Goal: Check status

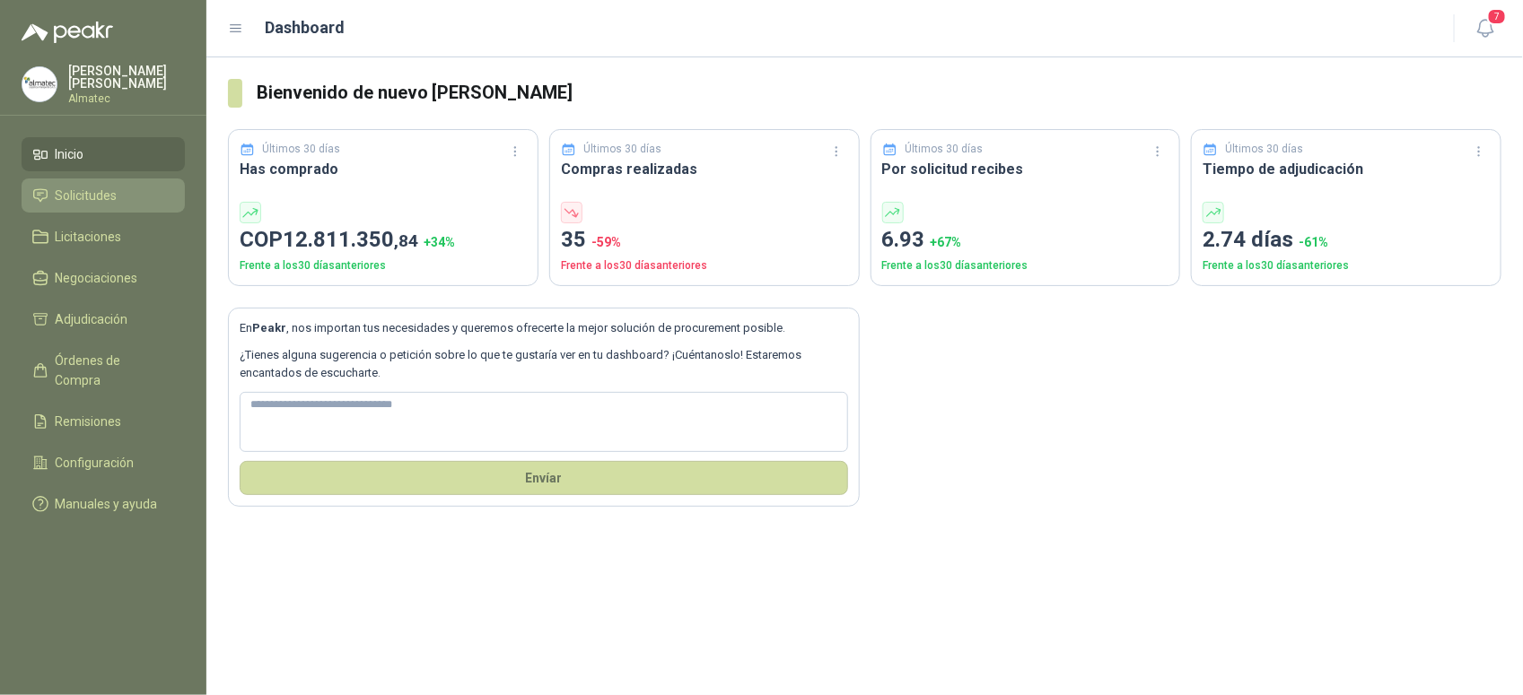
click at [117, 197] on span "Solicitudes" at bounding box center [87, 196] width 62 height 20
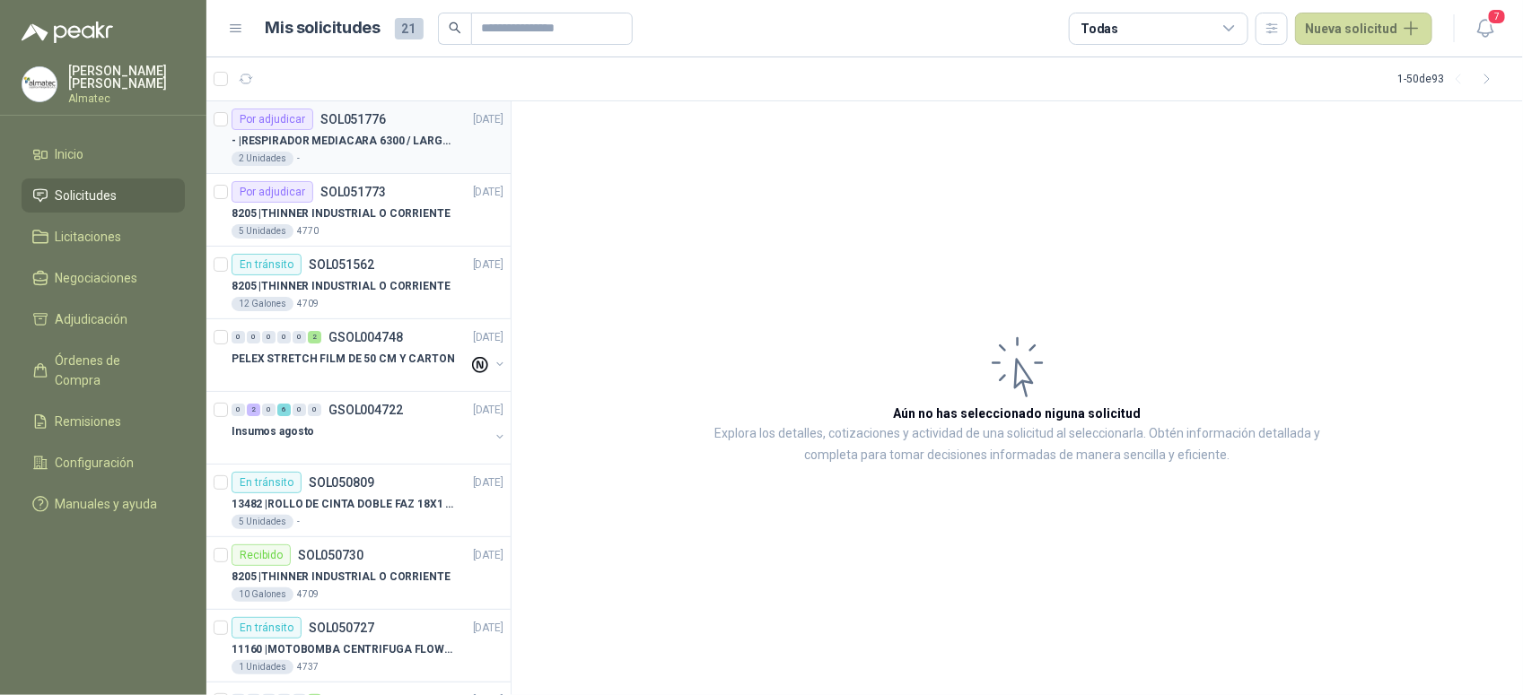
click at [411, 136] on p "- | RESPIRADOR MEDIACARA 6300 / LARGE - TALLA GRANDE" at bounding box center [343, 141] width 223 height 17
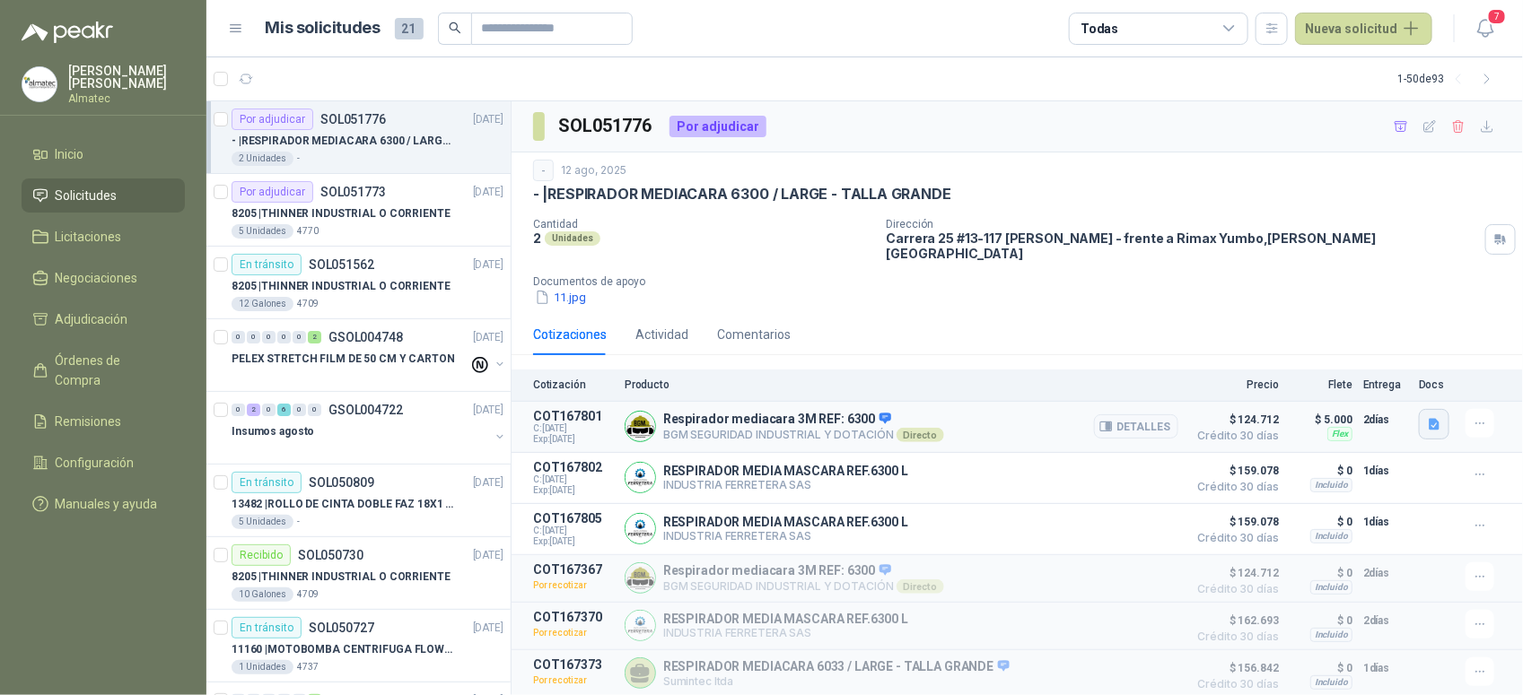
click at [1436, 409] on button "button" at bounding box center [1434, 424] width 31 height 31
click at [1409, 360] on div "6200 - 3m.pdf" at bounding box center [1392, 373] width 118 height 42
click at [1403, 371] on button "6200 - 3m.pdf" at bounding box center [1391, 372] width 94 height 19
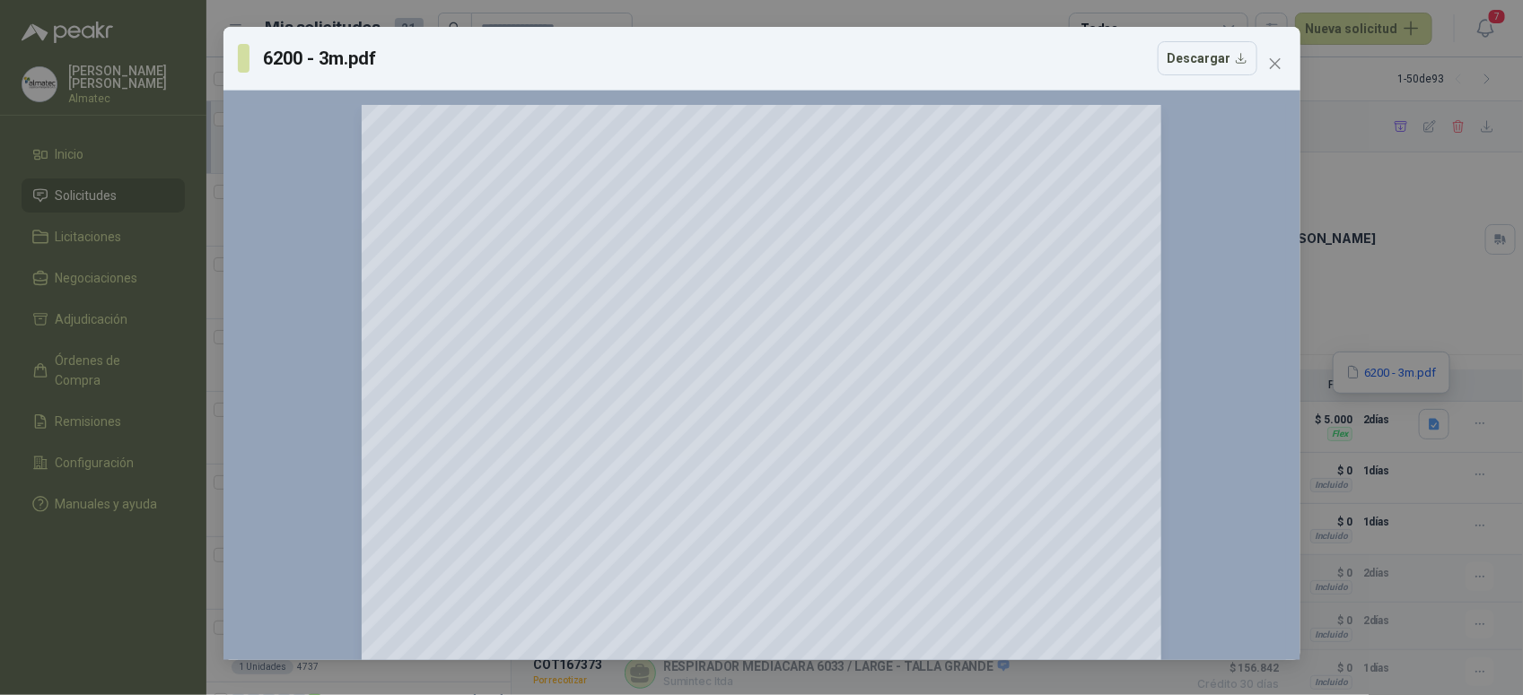
click at [1424, 380] on div "6200 - 3m.pdf Descargar 150 %" at bounding box center [761, 347] width 1523 height 695
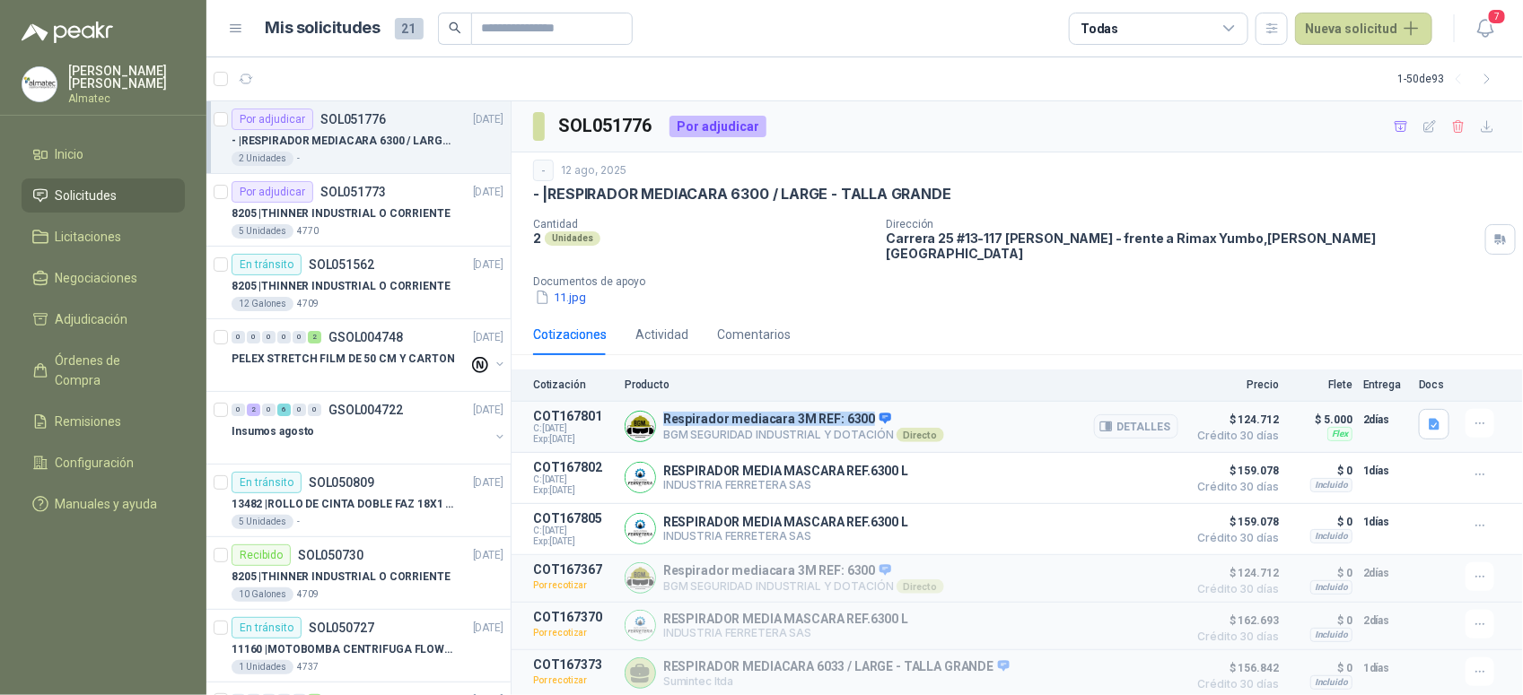
drag, startPoint x: 862, startPoint y: 411, endPoint x: 666, endPoint y: 398, distance: 196.1
click at [666, 409] on div "Respirador mediacara 3M REF: 6300 BGM SEGURIDAD INDUSTRIAL Y DOTACIÓN Directo D…" at bounding box center [902, 427] width 554 height 36
copy p "Respirador mediacara 3M REF: 6300"
click at [393, 202] on div "Por adjudicar SOL051773 [DATE]" at bounding box center [368, 192] width 272 height 22
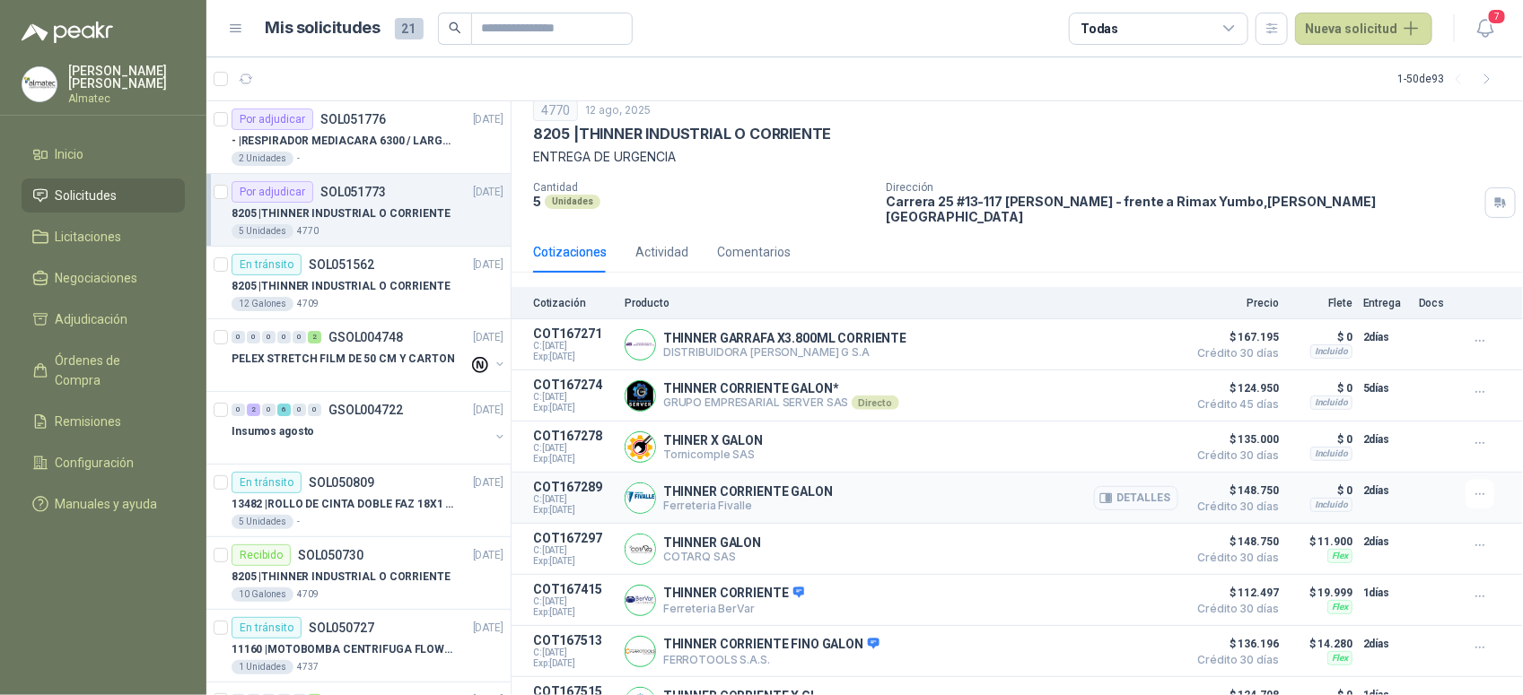
scroll to position [92, 0]
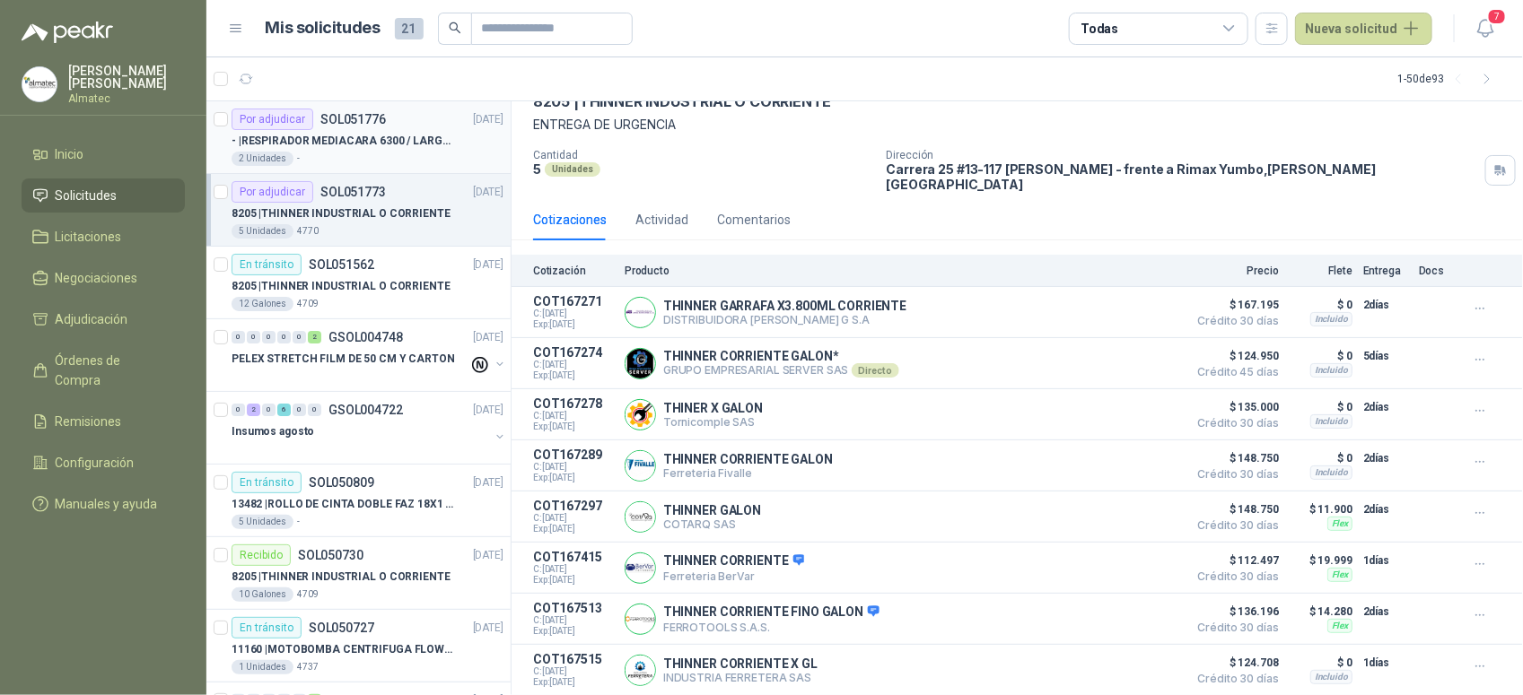
click at [346, 121] on p "SOL051776" at bounding box center [353, 119] width 66 height 13
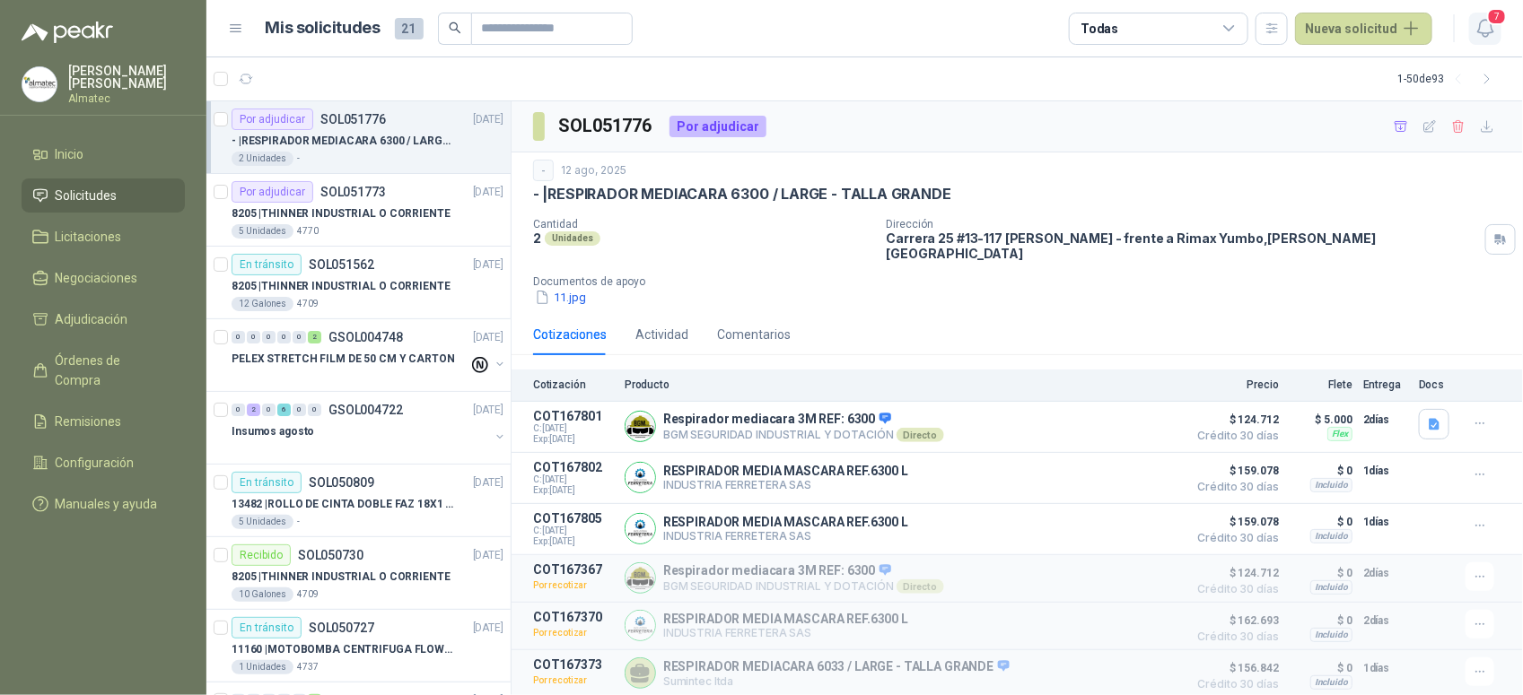
click at [1492, 29] on icon "button" at bounding box center [1485, 28] width 22 height 22
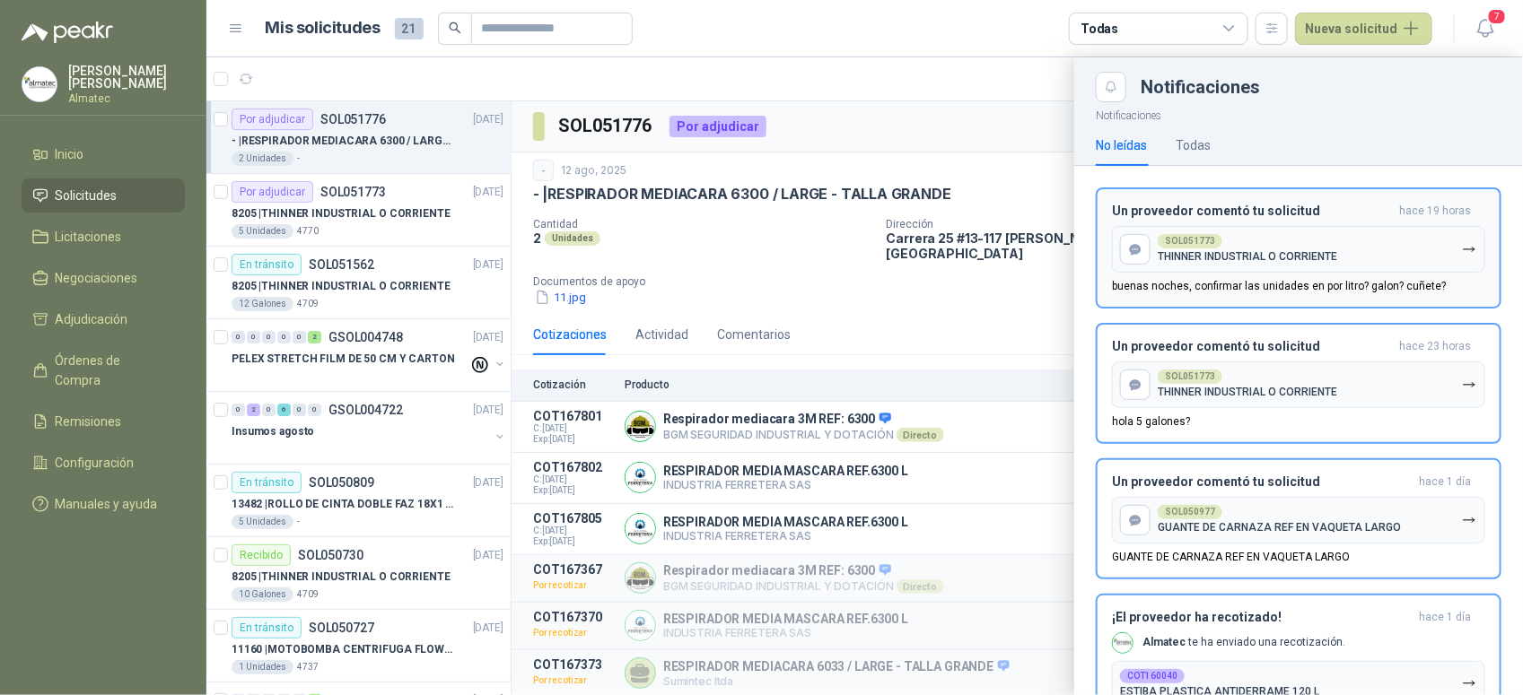
click at [1389, 214] on header "Un proveedor comentó tu solicitud hace 19 horas" at bounding box center [1298, 211] width 373 height 15
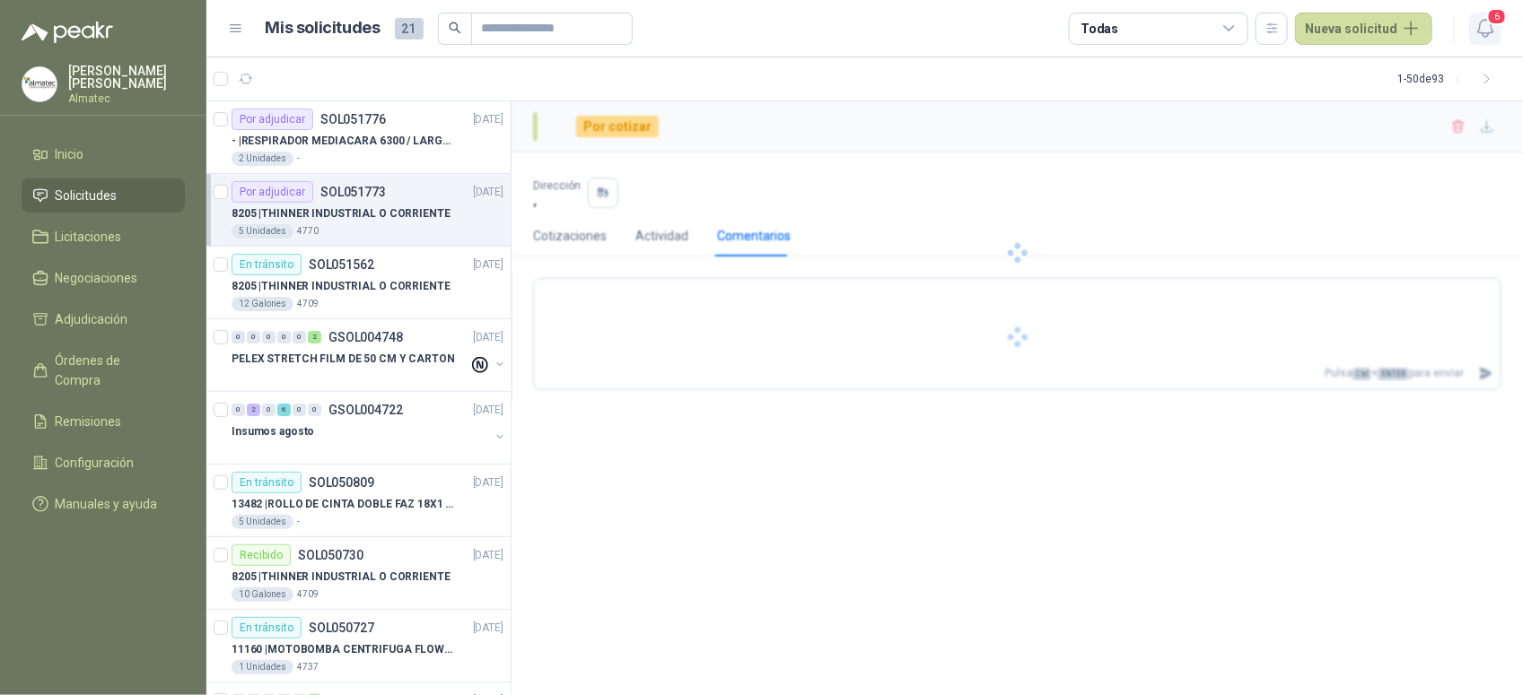
click at [1483, 31] on icon "button" at bounding box center [1485, 28] width 22 height 22
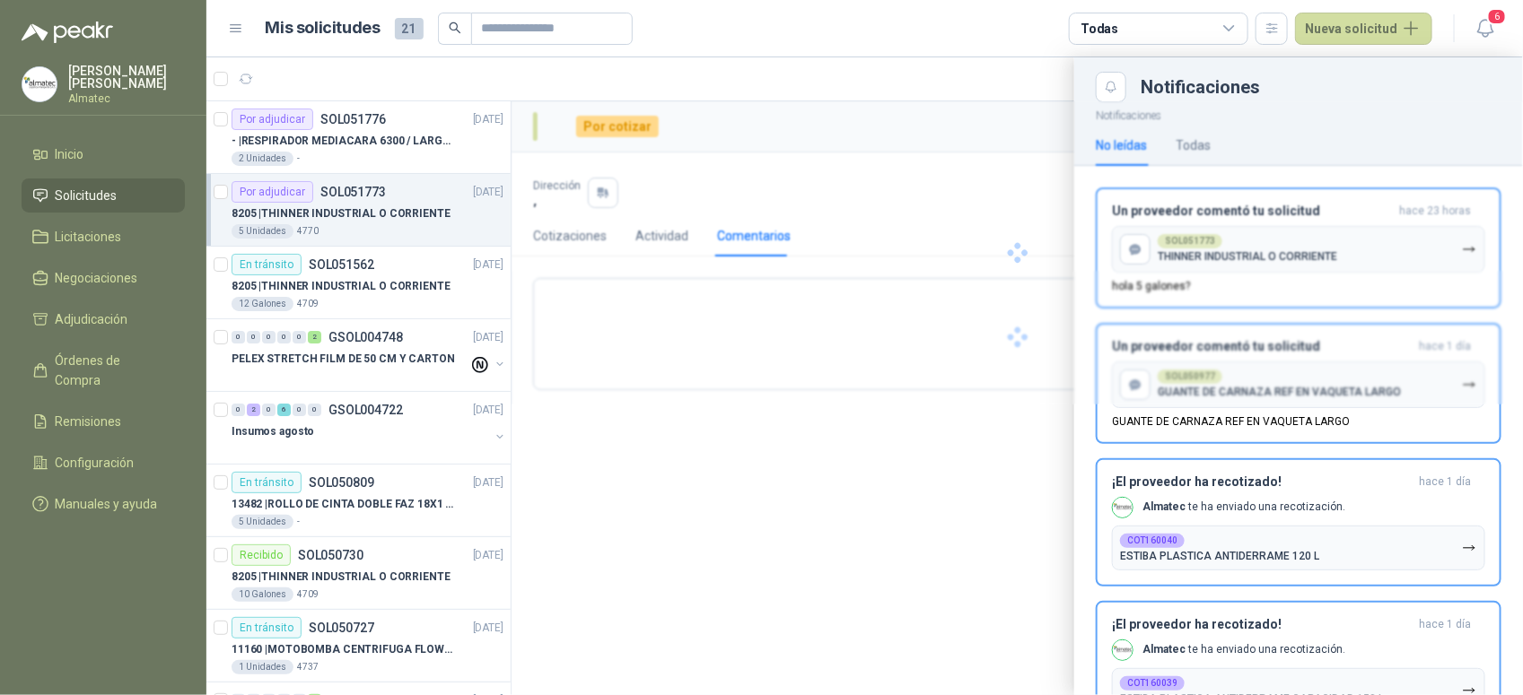
click at [1438, 209] on div at bounding box center [1017, 252] width 1011 height 303
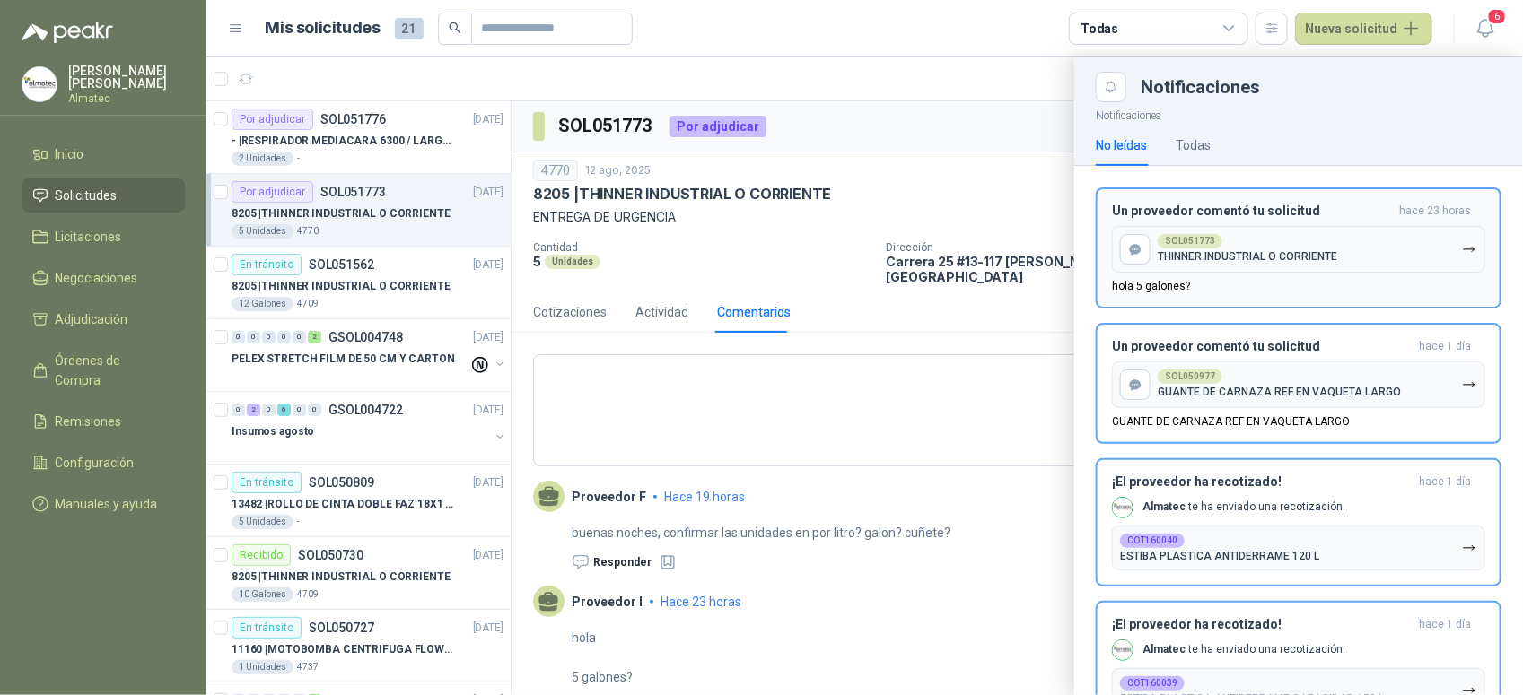
scroll to position [1, 0]
click at [1418, 249] on button "SOL051773 THINNER INDUSTRIAL O CORRIENTE" at bounding box center [1298, 249] width 373 height 47
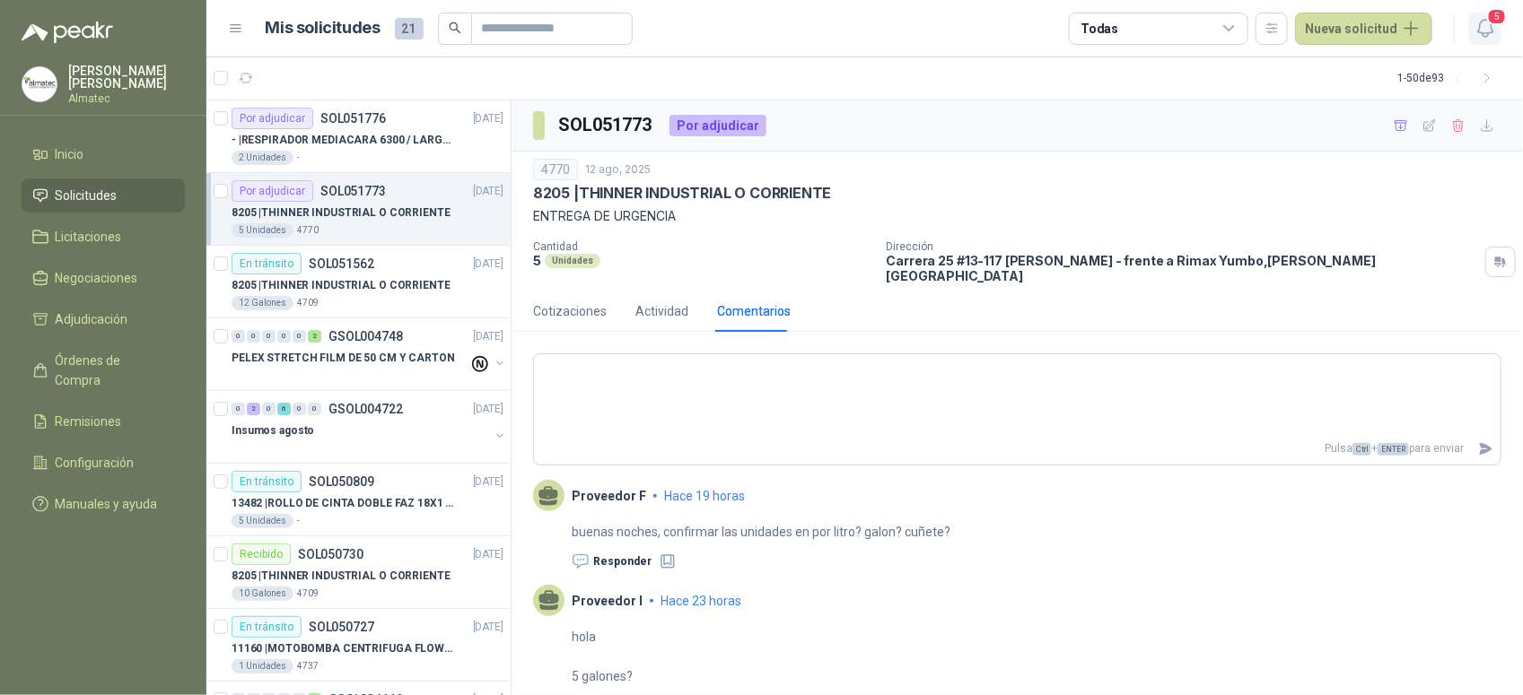
scroll to position [22, 0]
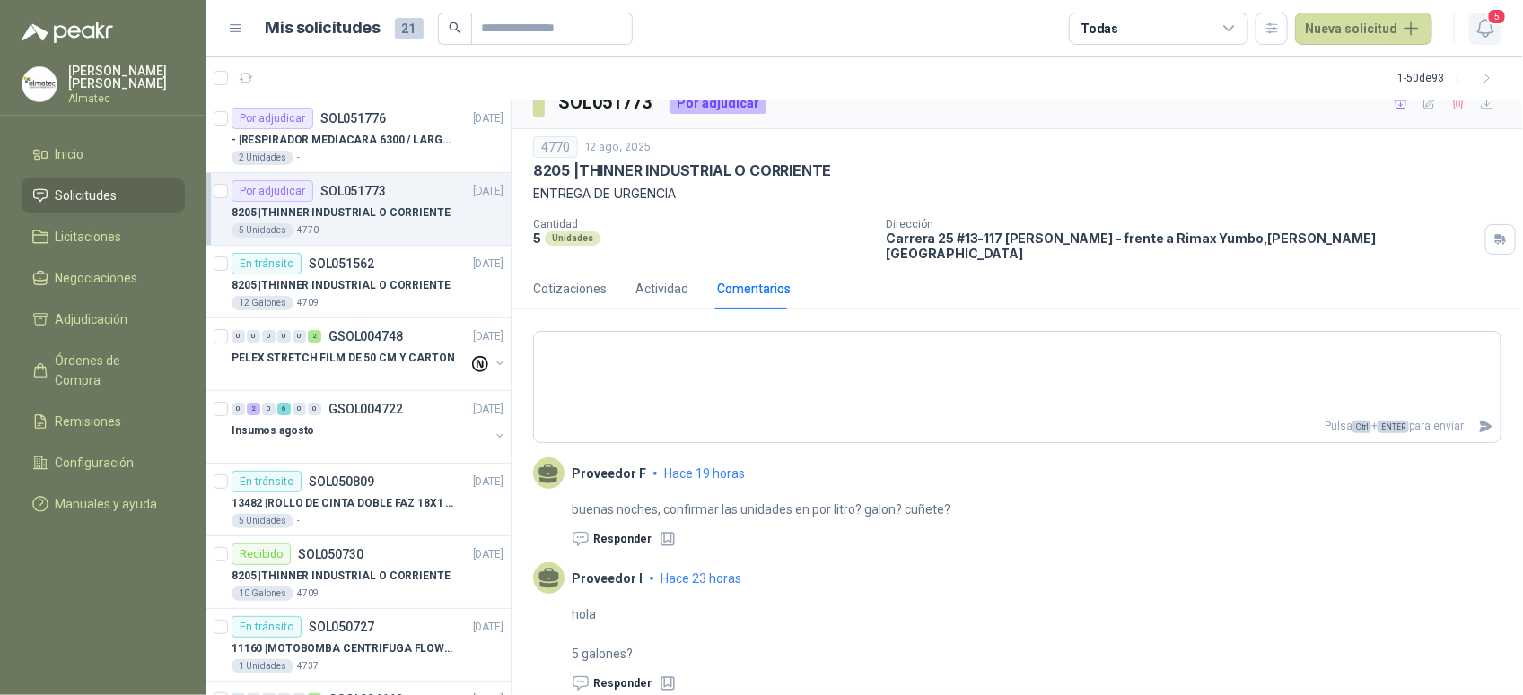
click at [1492, 28] on icon "button" at bounding box center [1484, 28] width 15 height 17
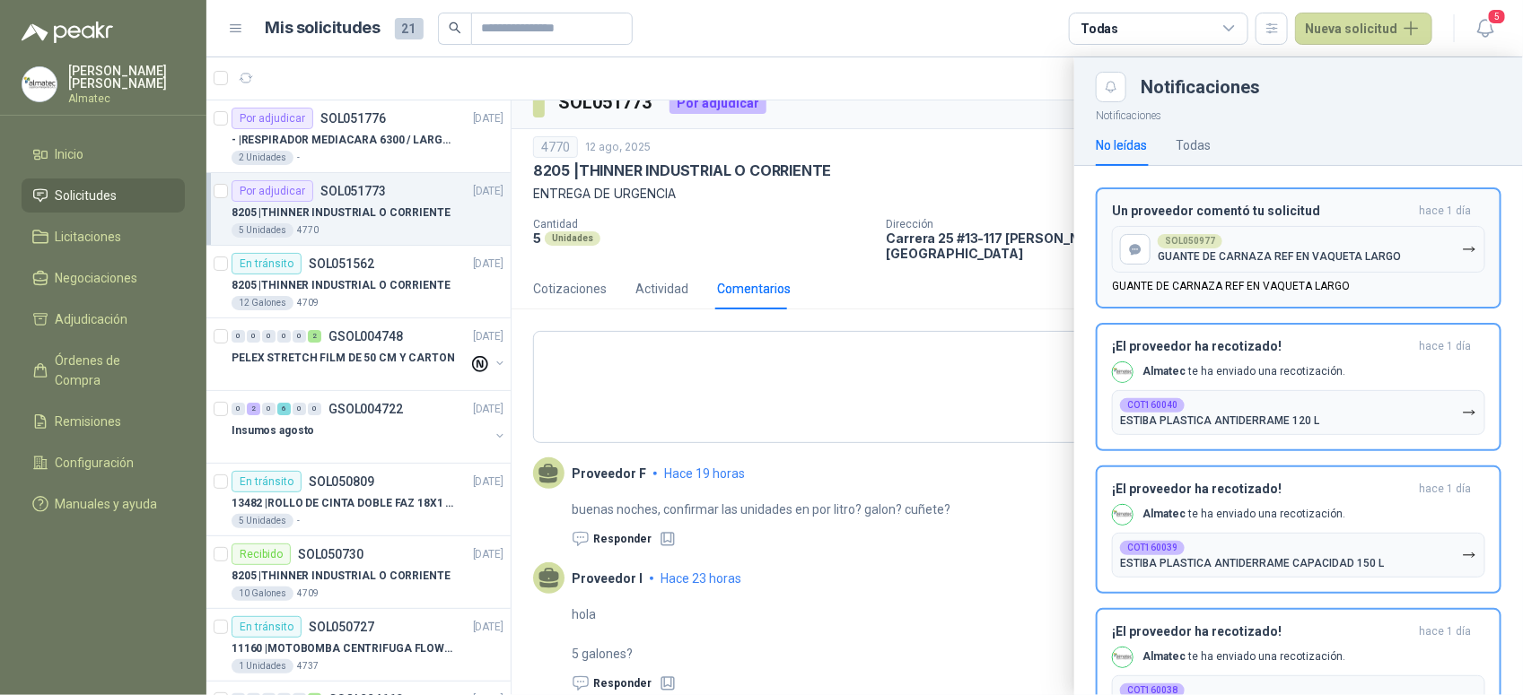
click at [1418, 258] on button "SOL050977 GUANTE DE CARNAZA REF EN VAQUETA LARGO" at bounding box center [1298, 249] width 373 height 47
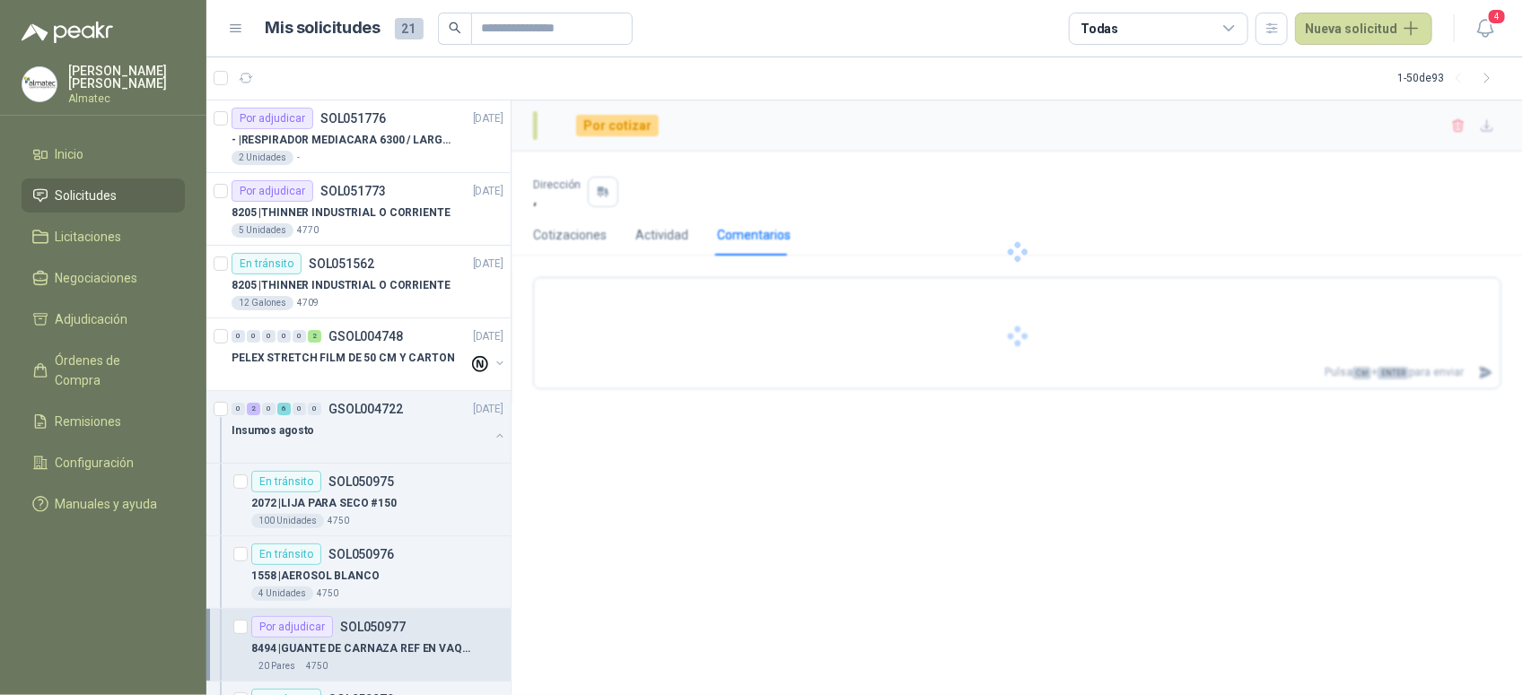
click at [1465, 32] on div "4" at bounding box center [1466, 28] width 69 height 28
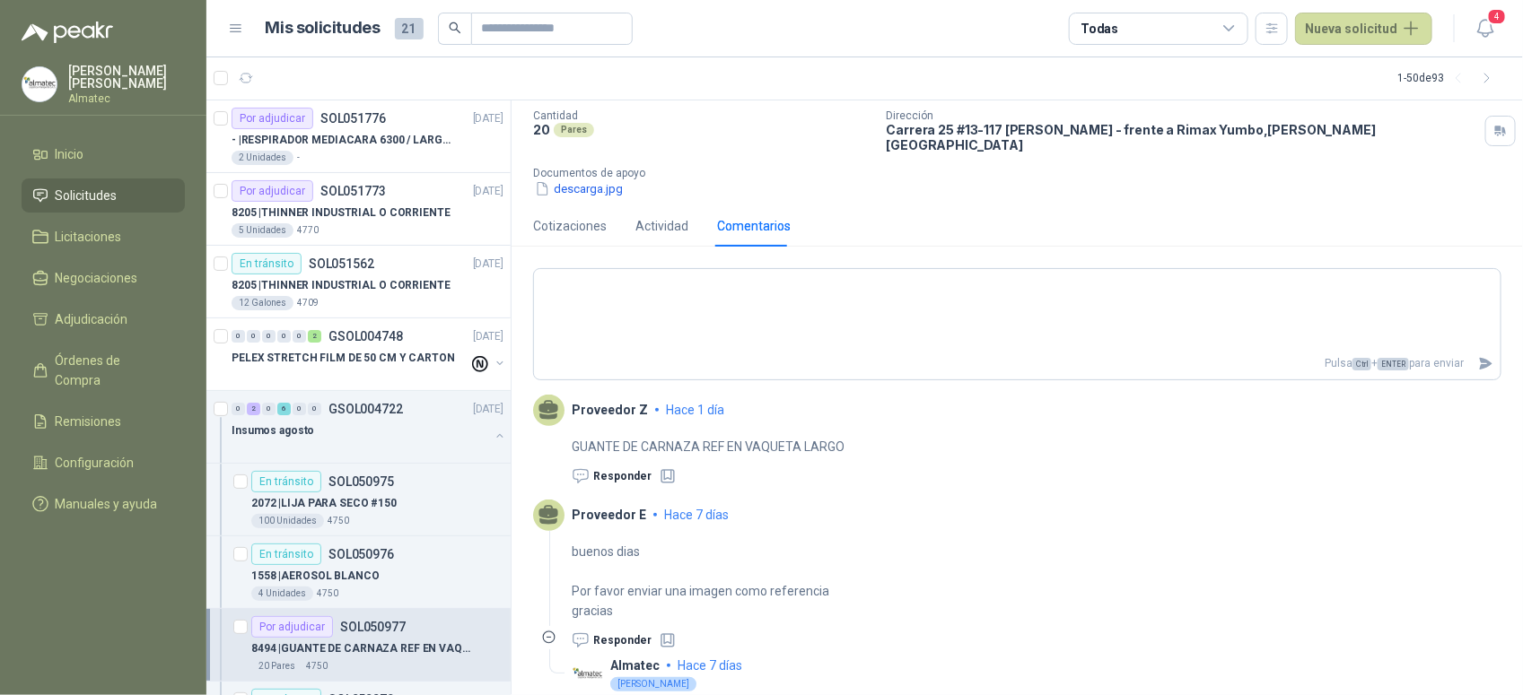
scroll to position [197, 0]
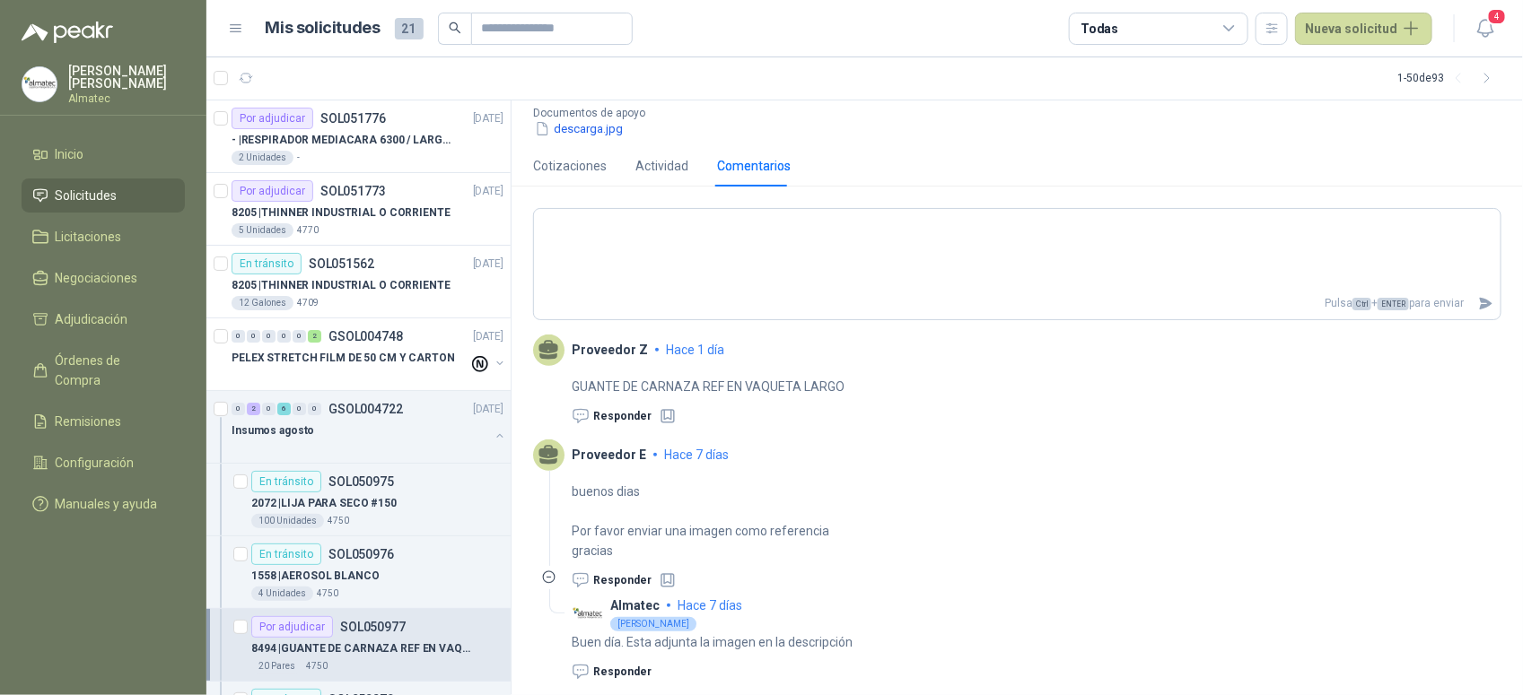
drag, startPoint x: 1478, startPoint y: 33, endPoint x: 1478, endPoint y: 49, distance: 16.2
click at [1479, 32] on icon "button" at bounding box center [1485, 28] width 22 height 22
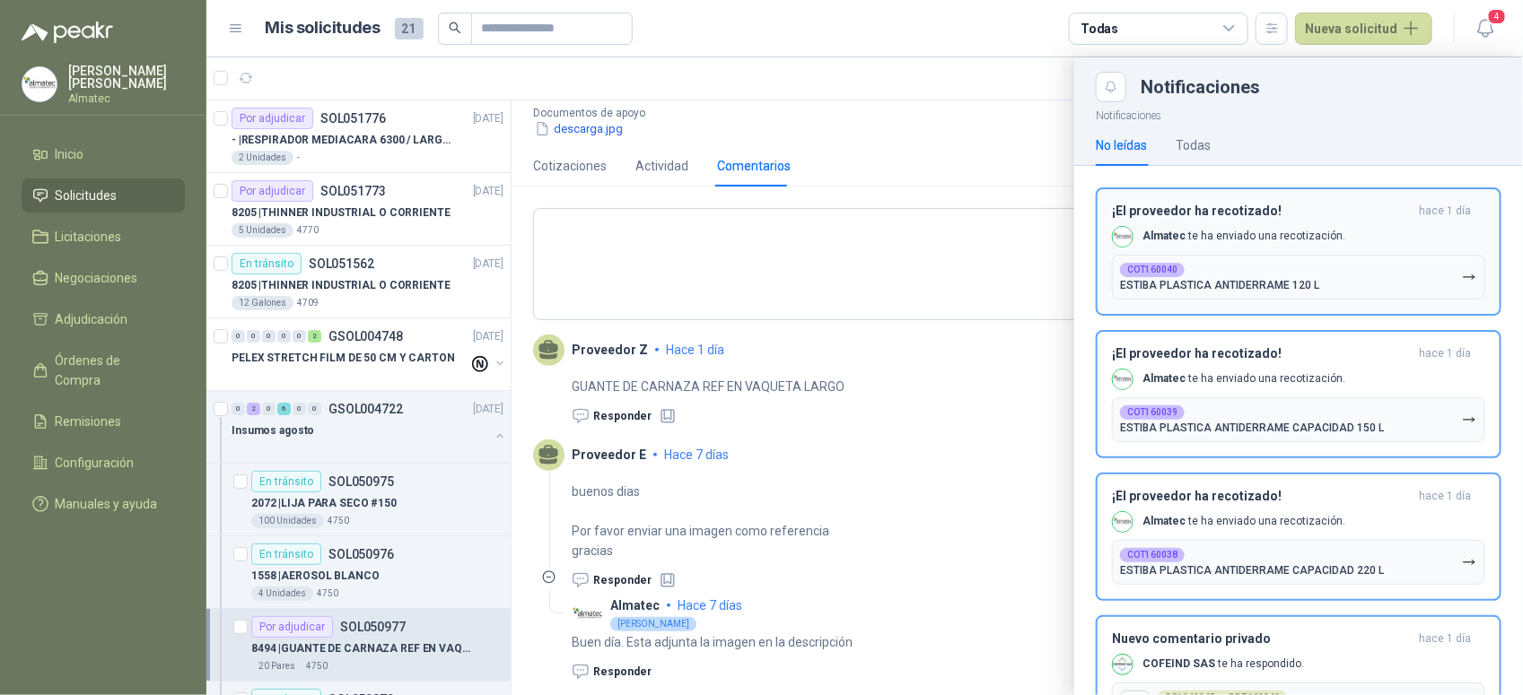
click at [1358, 271] on button "COT160040 ESTIBA PLASTICA ANTIDERRAME 120 L" at bounding box center [1298, 277] width 373 height 45
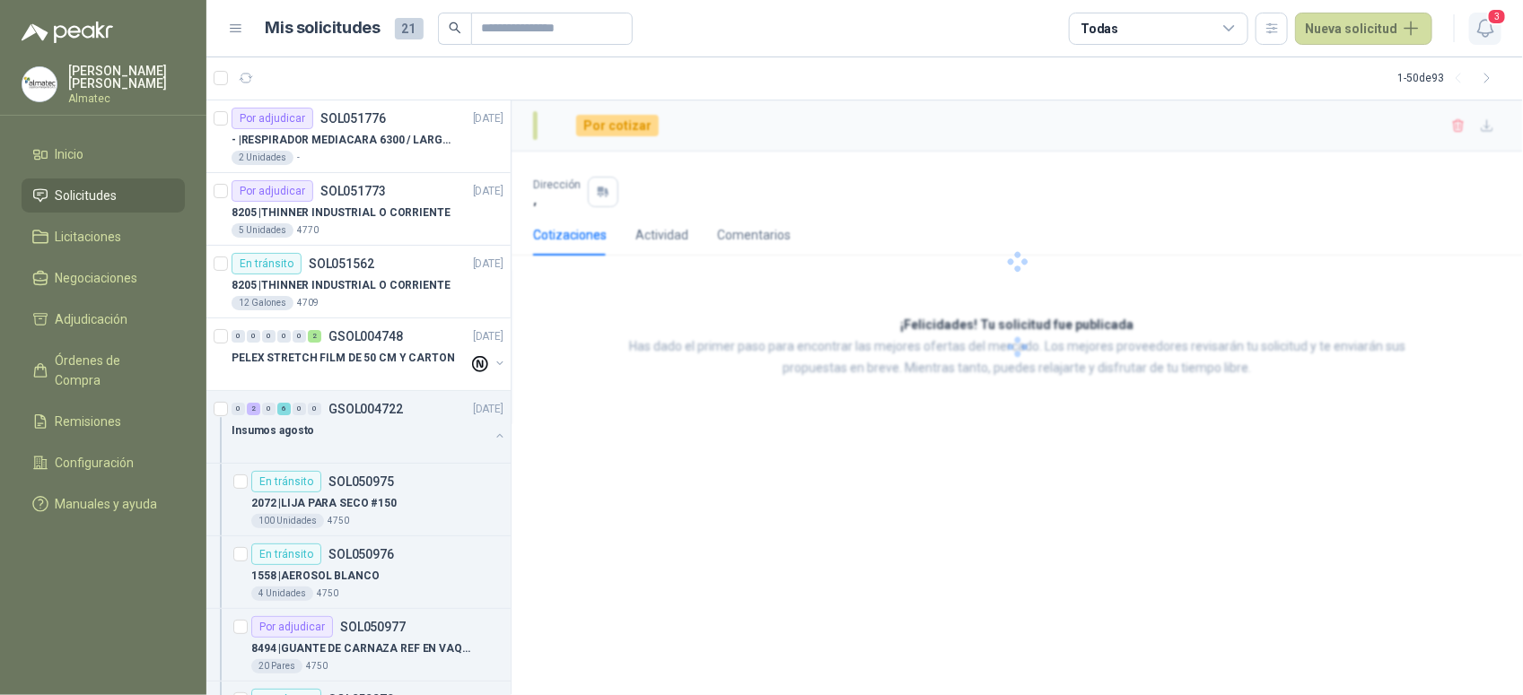
click at [1482, 17] on icon "button" at bounding box center [1485, 28] width 22 height 22
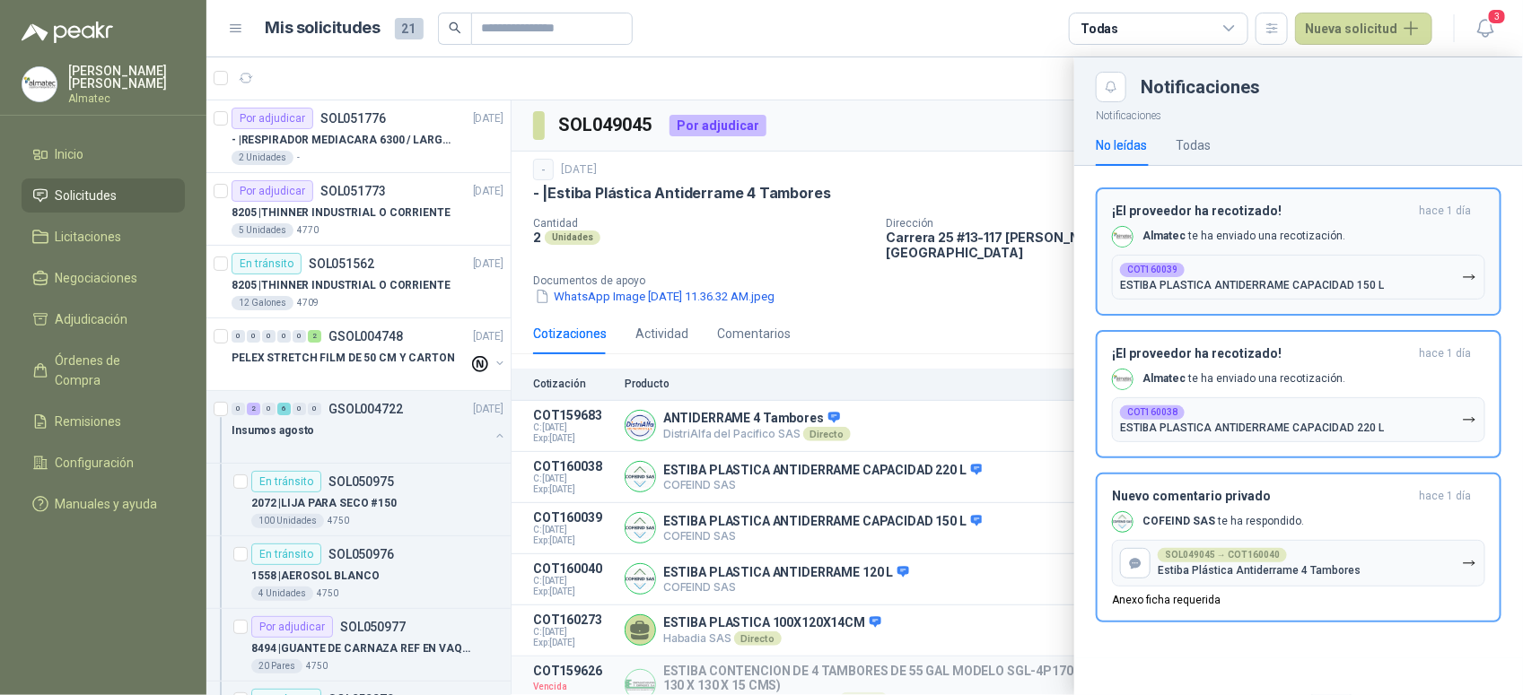
click at [1389, 258] on button "COT160039 ESTIBA PLASTICA ANTIDERRAME CAPACIDAD 150 L" at bounding box center [1298, 277] width 373 height 45
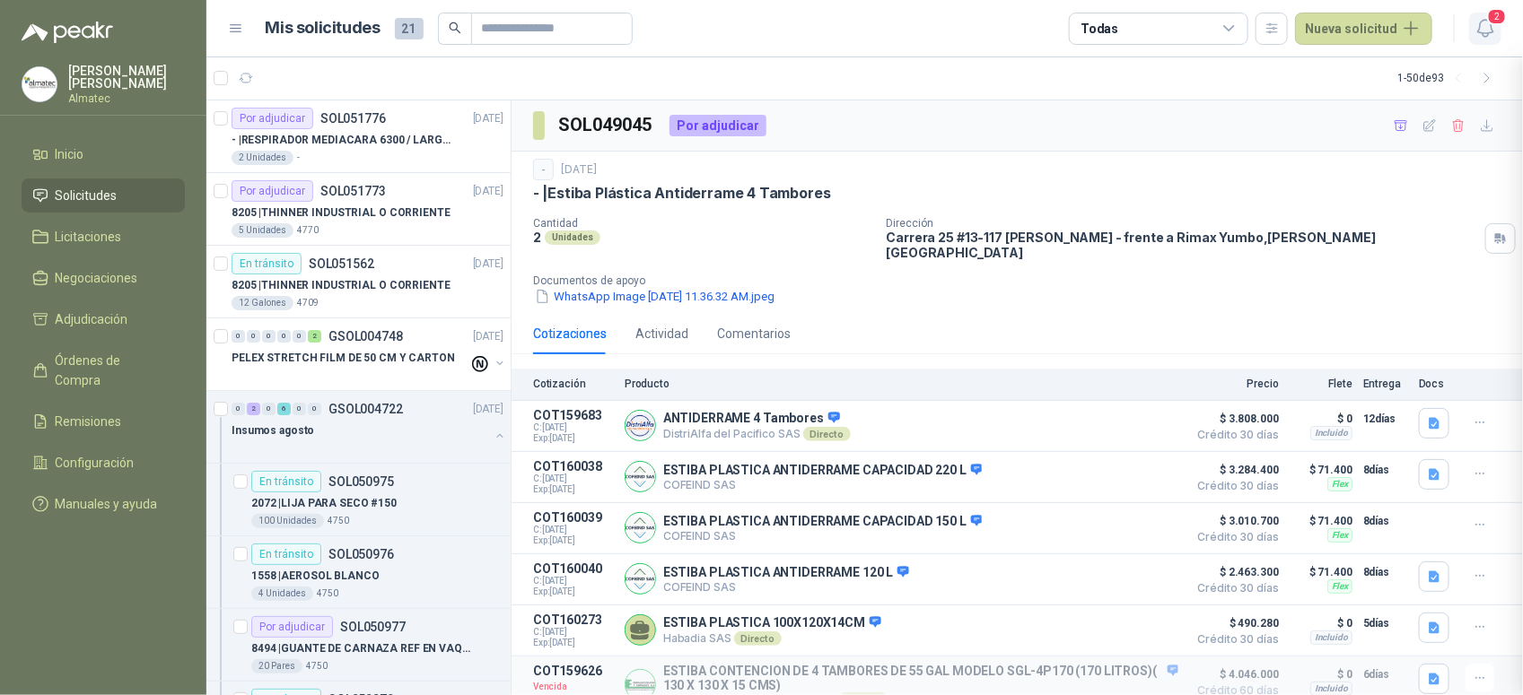
click at [1483, 24] on icon "button" at bounding box center [1485, 28] width 22 height 22
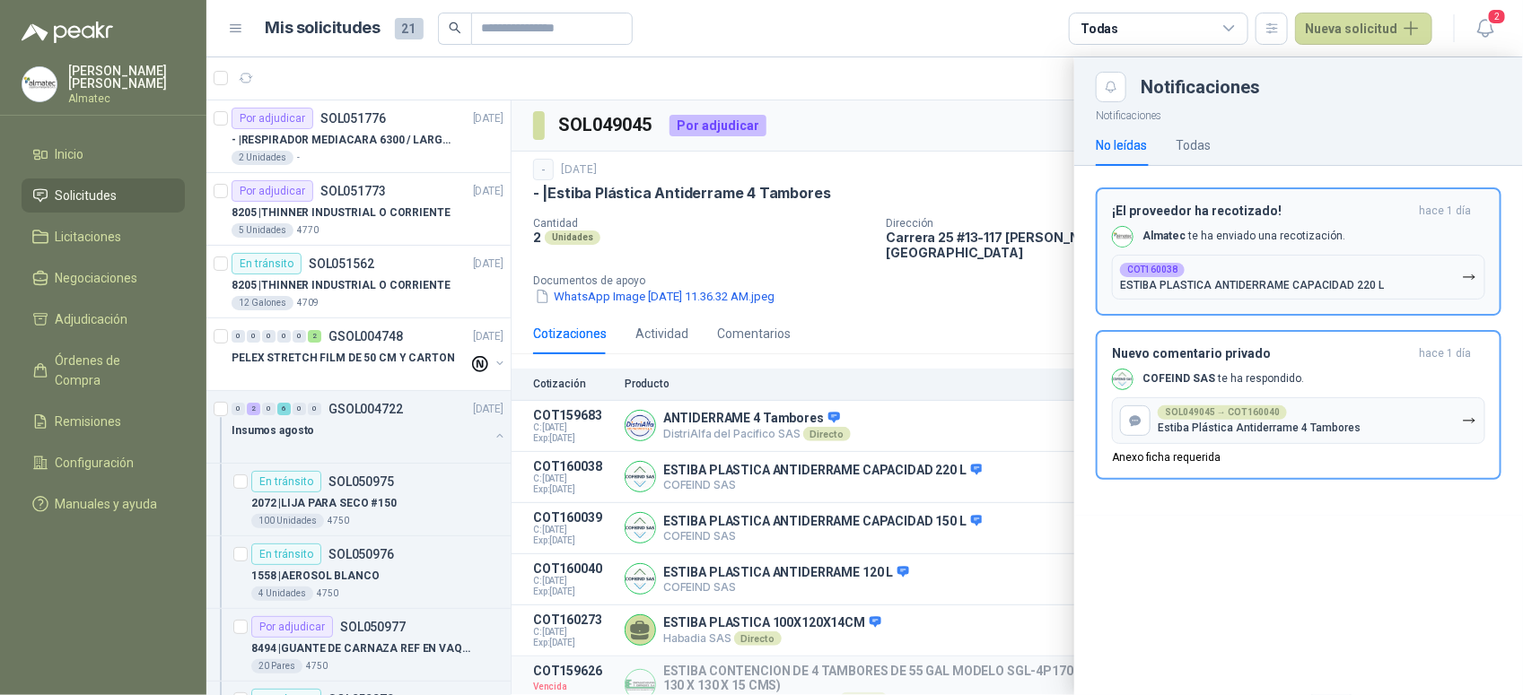
click at [1346, 284] on p "ESTIBA PLASTICA ANTIDERRAME CAPACIDAD 220 L" at bounding box center [1252, 285] width 264 height 13
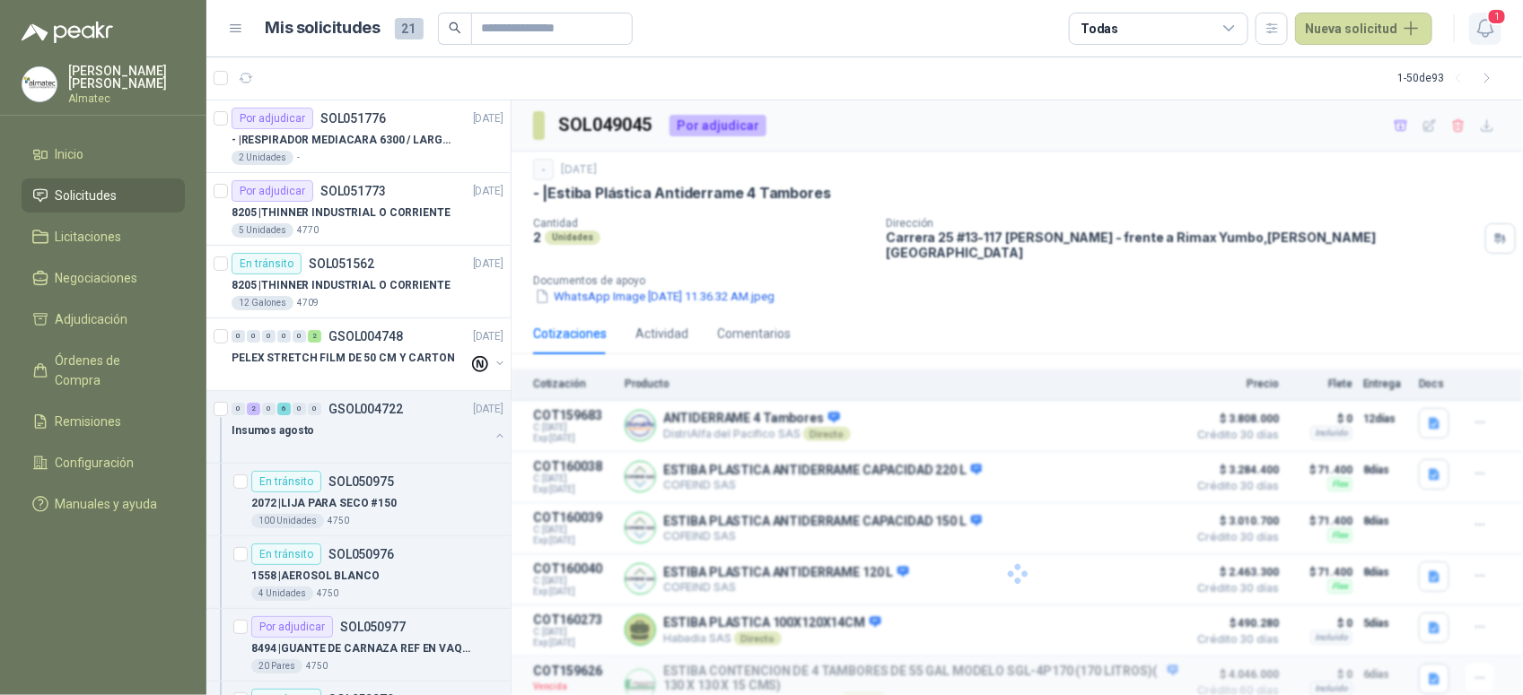
click at [1490, 33] on icon "button" at bounding box center [1485, 28] width 22 height 22
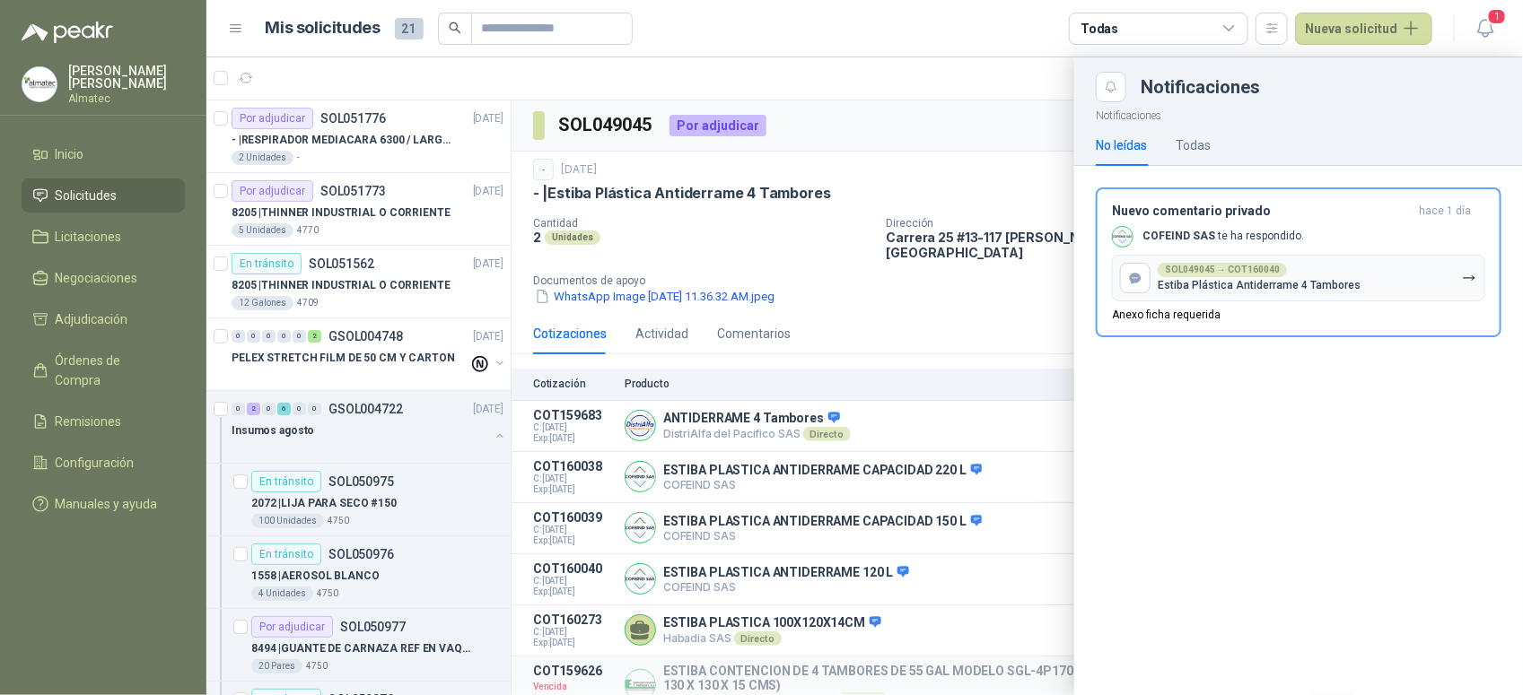
click at [1397, 283] on button "SOL049045 → COT160040 Estiba Plástica Antiderrame 4 Tambores" at bounding box center [1298, 278] width 373 height 47
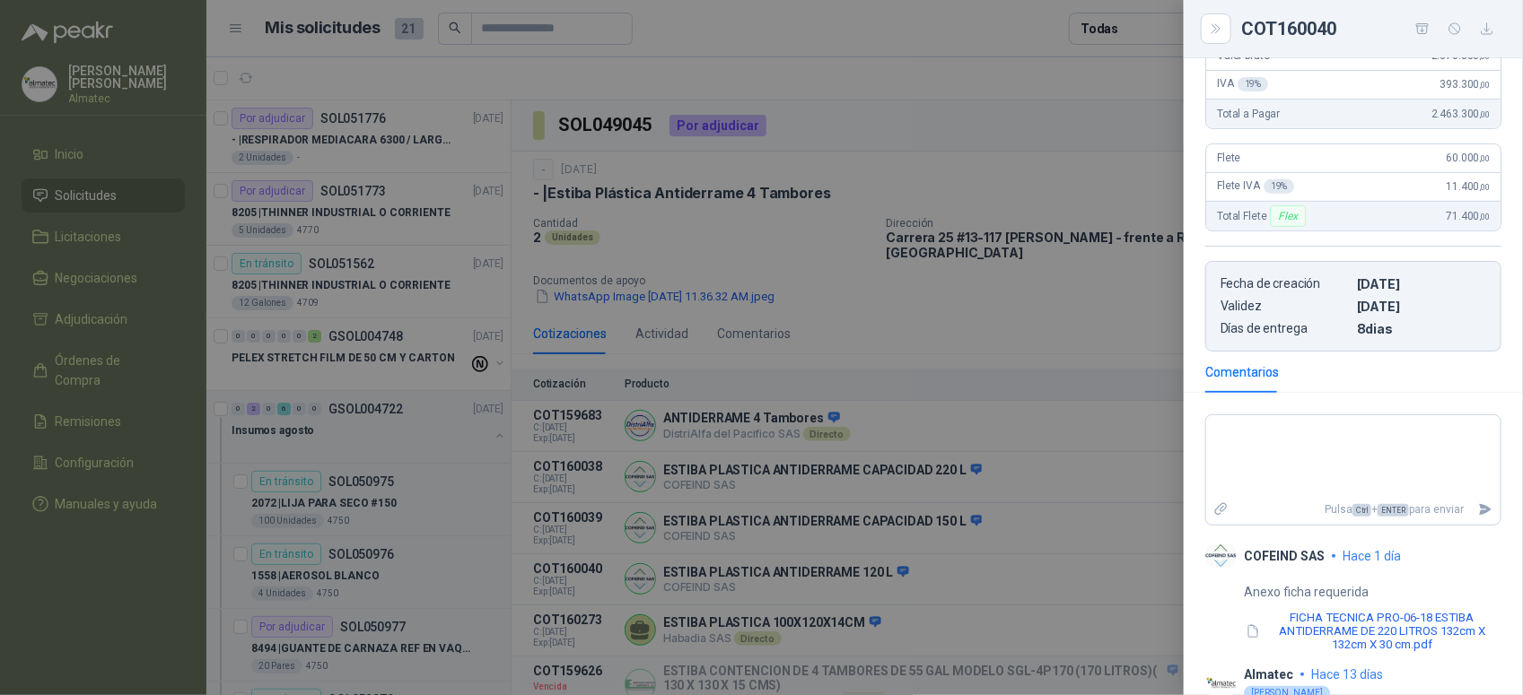
scroll to position [429, 0]
